Goal: Information Seeking & Learning: Learn about a topic

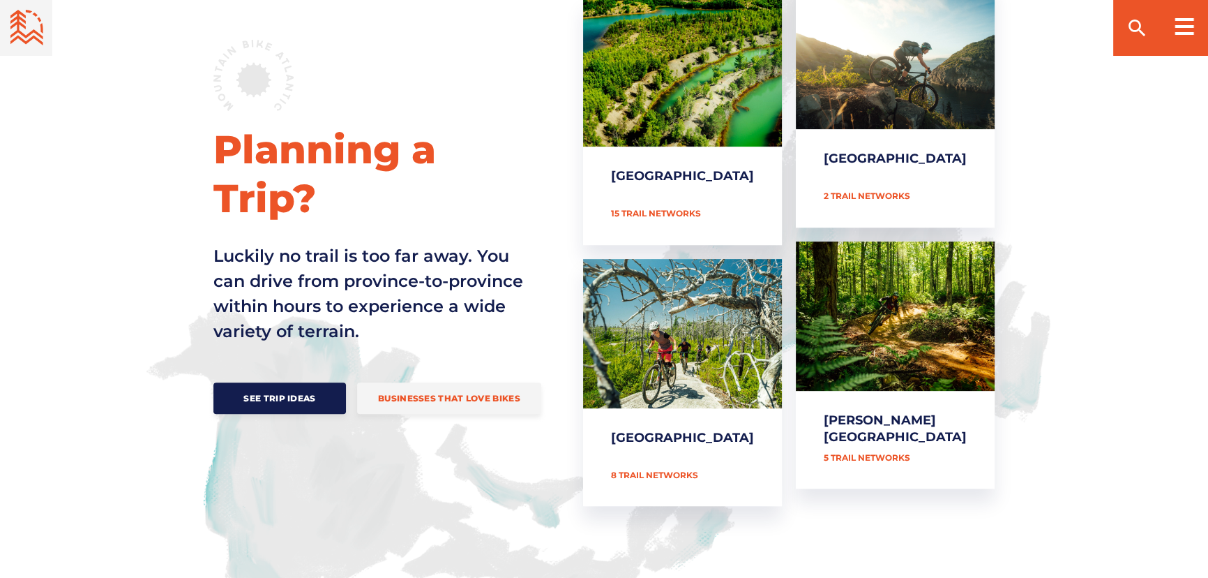
scroll to position [444, 0]
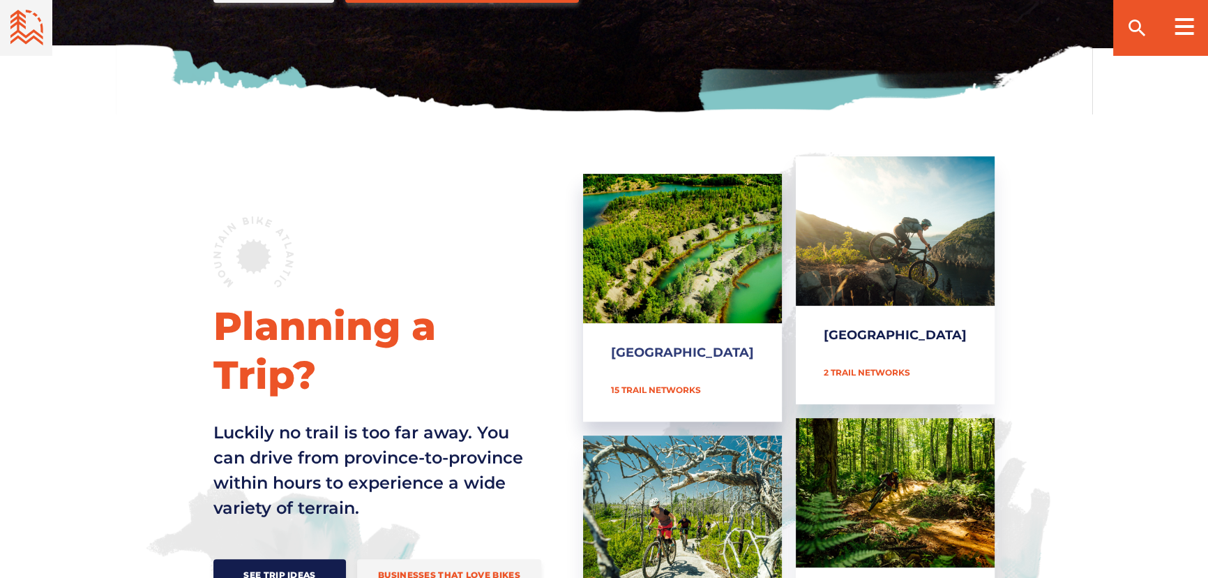
click at [695, 259] on link "[GEOGRAPHIC_DATA]" at bounding box center [682, 298] width 199 height 248
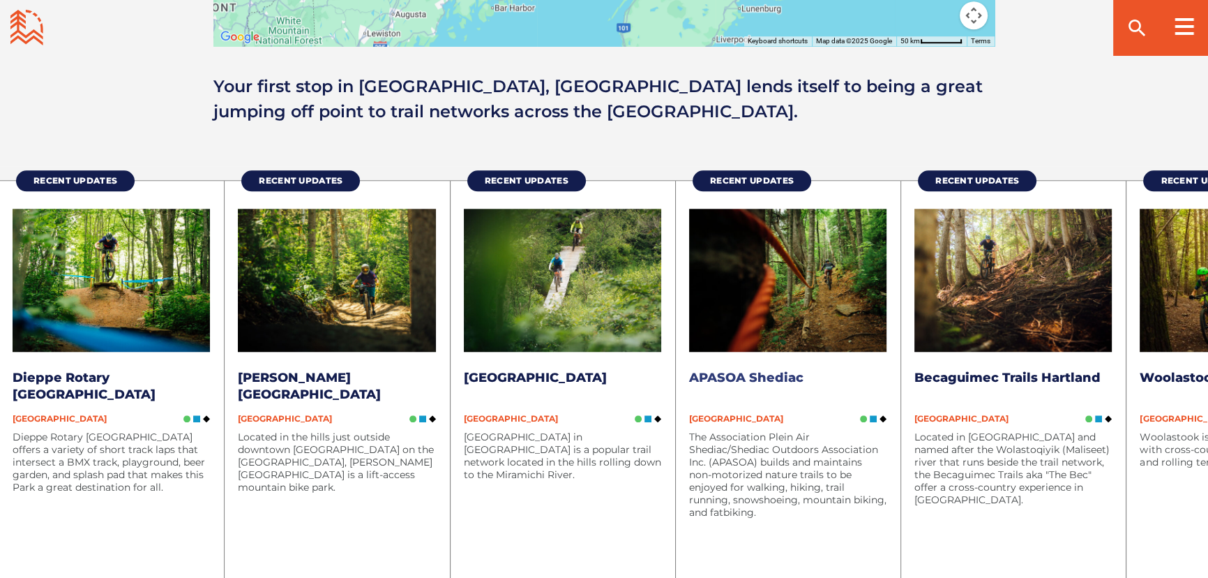
scroll to position [1712, 0]
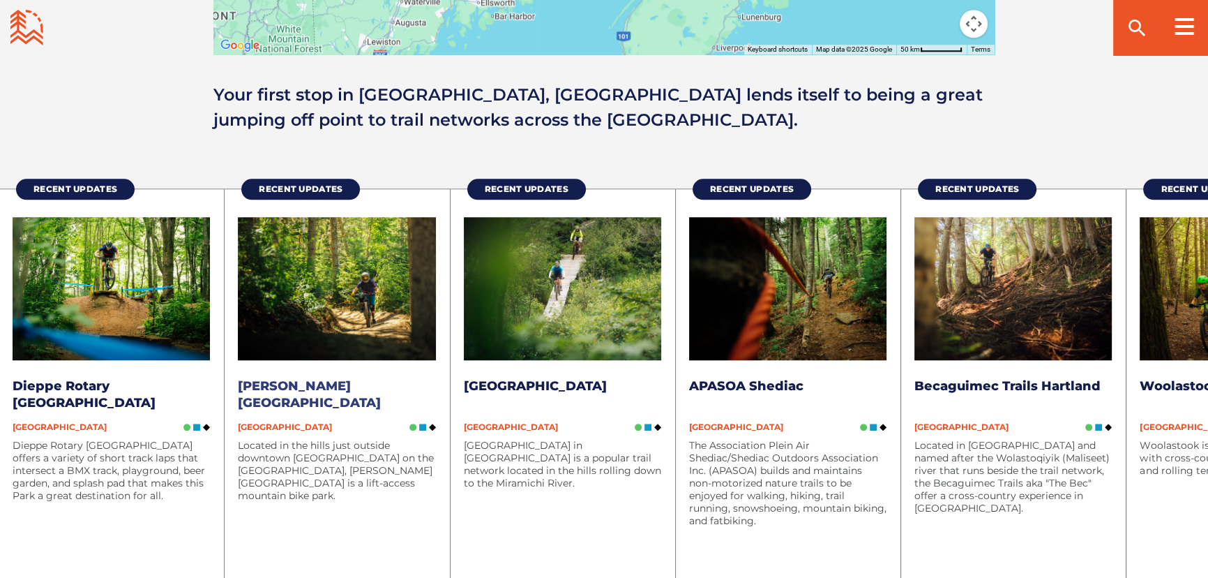
click at [344, 310] on img at bounding box center [336, 289] width 197 height 144
click at [560, 319] on img at bounding box center [562, 289] width 197 height 144
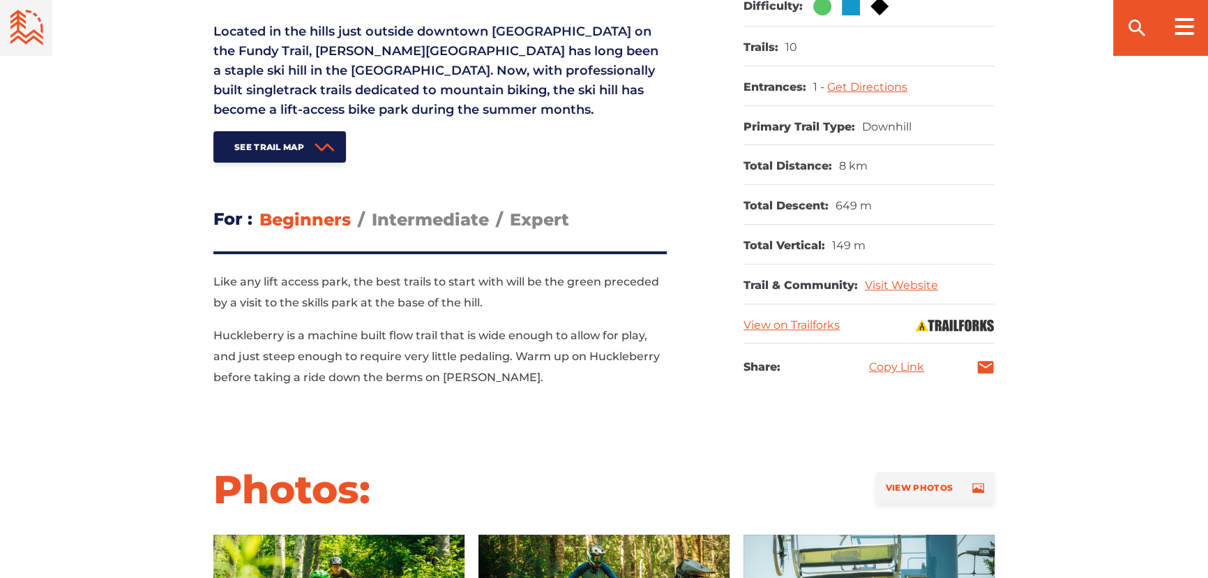
scroll to position [824, 0]
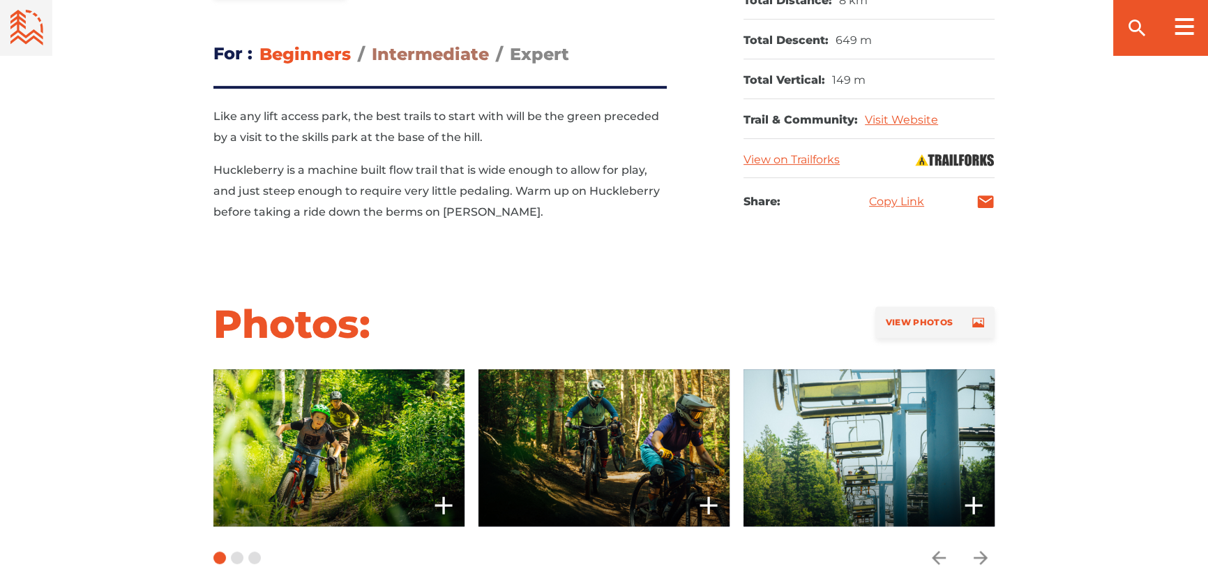
click at [445, 52] on span "Intermediate" at bounding box center [430, 54] width 117 height 20
click at [372, 43] on input "Intermediate" at bounding box center [372, 43] width 0 height 0
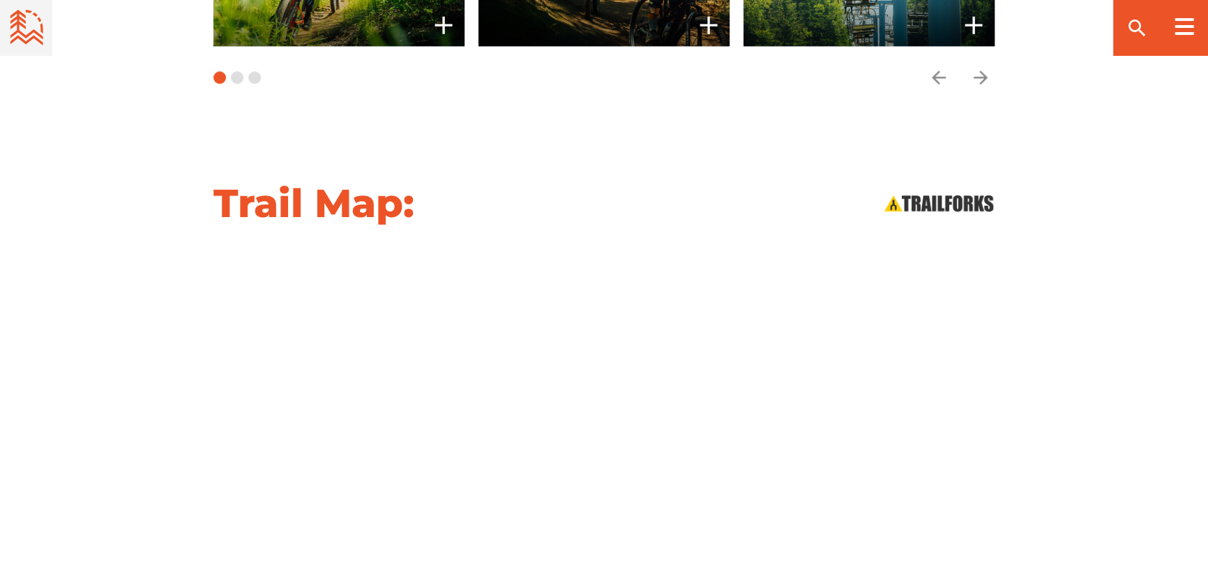
scroll to position [1395, 0]
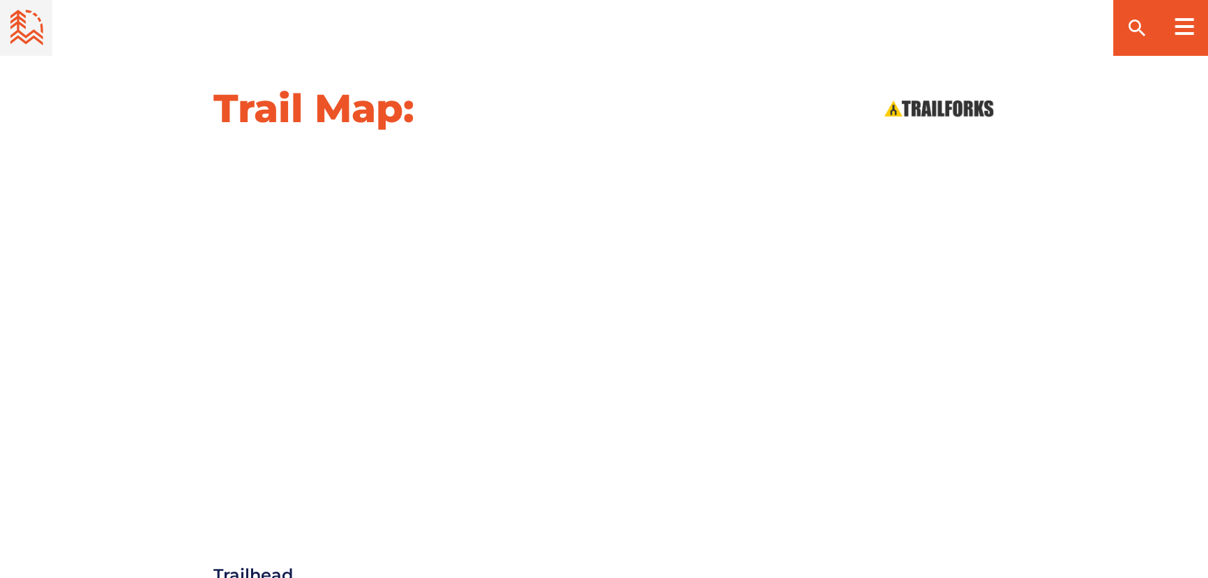
scroll to position [1395, 0]
